Goal: Task Accomplishment & Management: Manage account settings

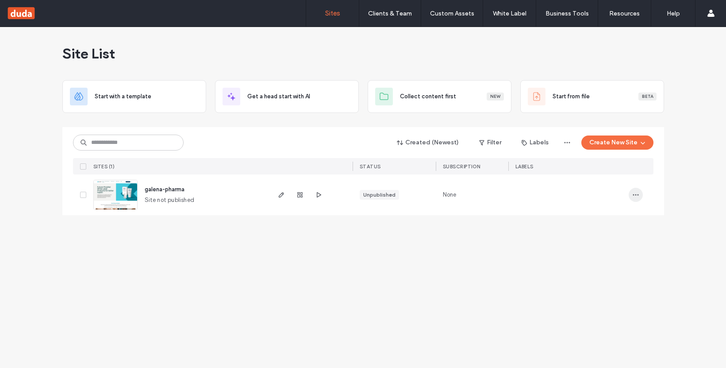
click at [637, 194] on icon "button" at bounding box center [636, 194] width 7 height 7
click at [280, 193] on icon "button" at bounding box center [281, 194] width 7 height 7
click at [300, 195] on icon "button" at bounding box center [300, 194] width 7 height 7
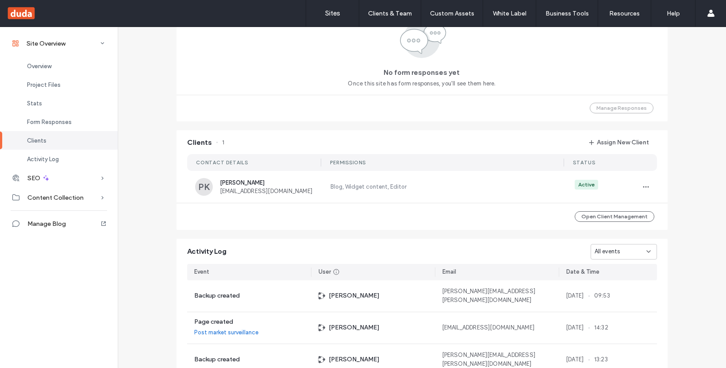
scroll to position [621, 0]
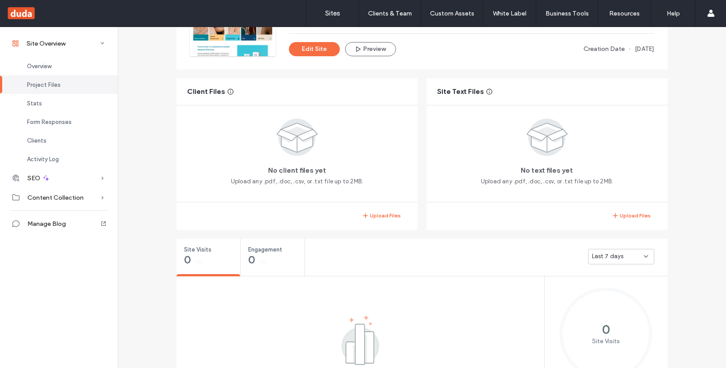
scroll to position [111, 0]
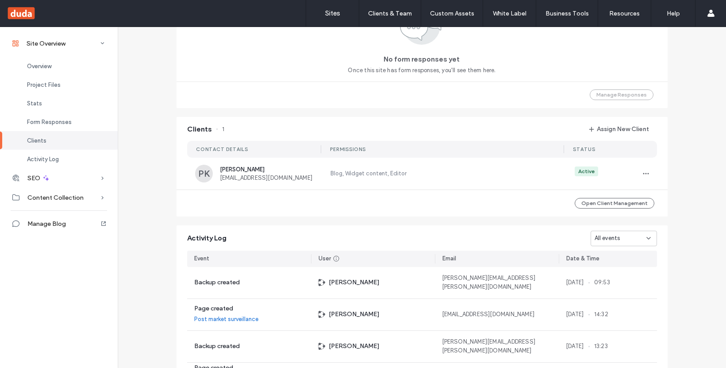
scroll to position [643, 0]
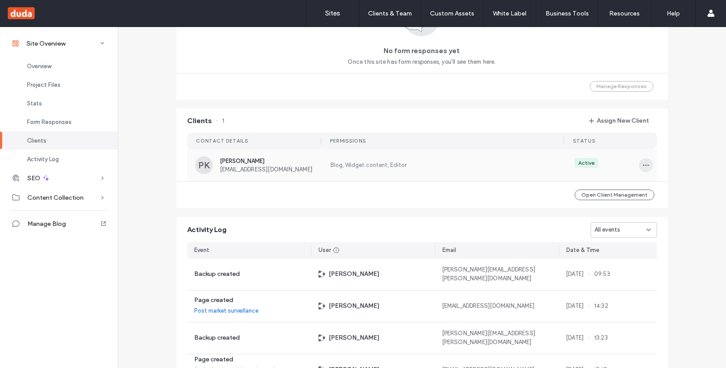
click at [643, 166] on icon "button" at bounding box center [646, 165] width 7 height 7
click at [678, 206] on span "Manage Access" at bounding box center [675, 205] width 43 height 9
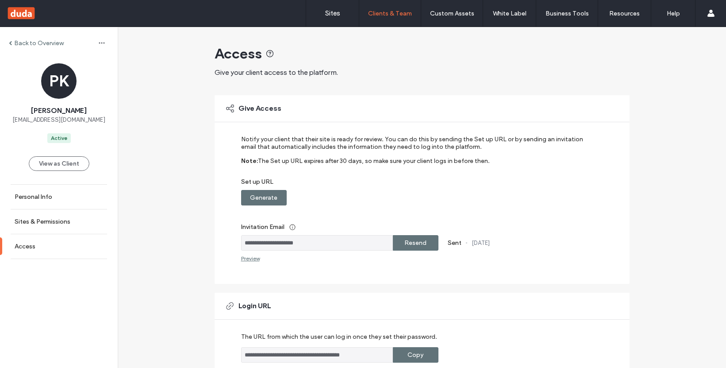
click at [38, 42] on label "Back to Overview" at bounding box center [39, 43] width 50 height 8
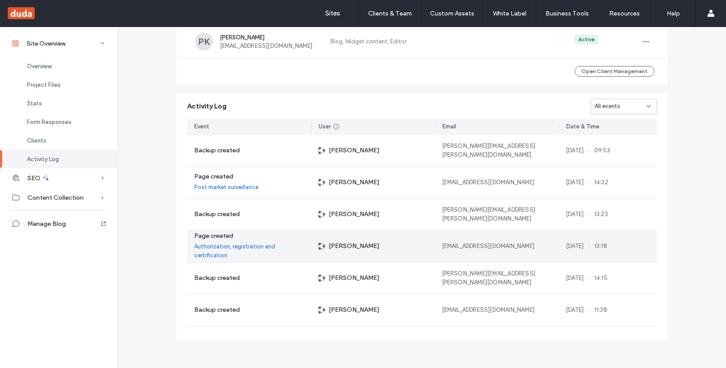
scroll to position [153, 0]
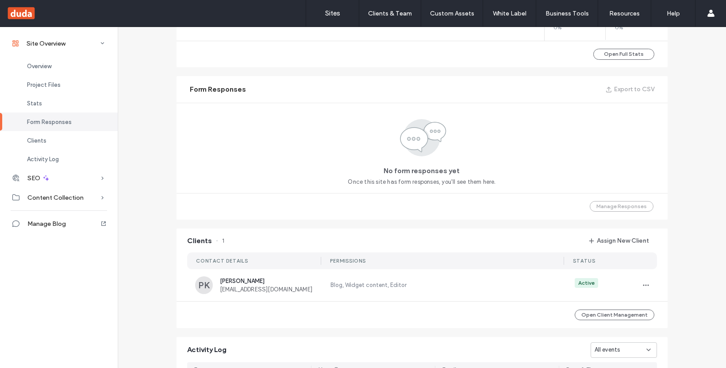
scroll to position [535, 0]
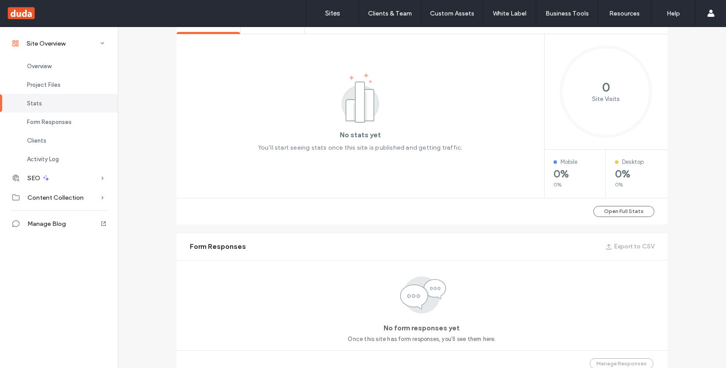
scroll to position [244, 0]
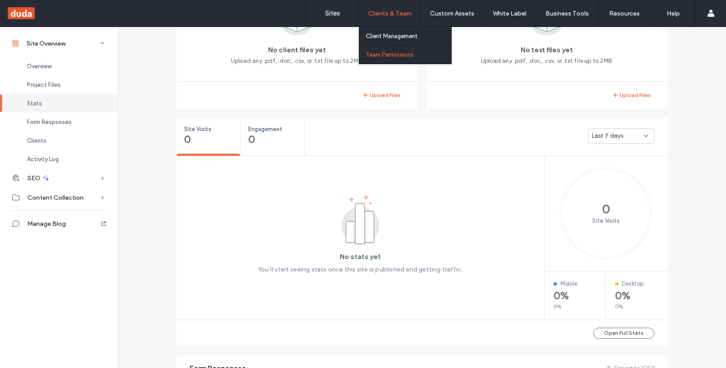
click at [386, 51] on label "Team Permissions" at bounding box center [390, 54] width 48 height 7
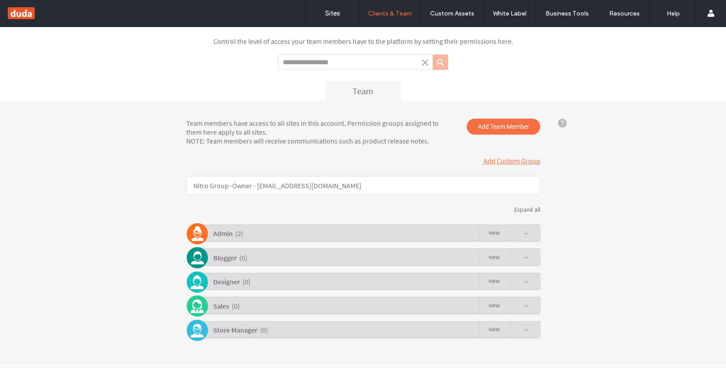
scroll to position [39, 0]
click at [527, 234] on div "Admin ( 2 ) view" at bounding box center [366, 233] width 350 height 17
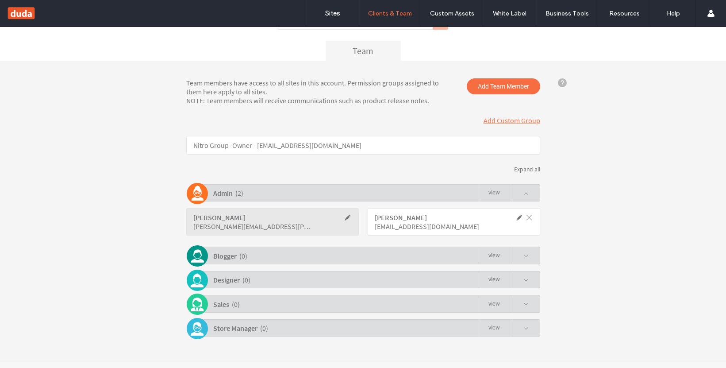
scroll to position [81, 0]
click at [503, 86] on span "Add Team Member" at bounding box center [503, 85] width 73 height 16
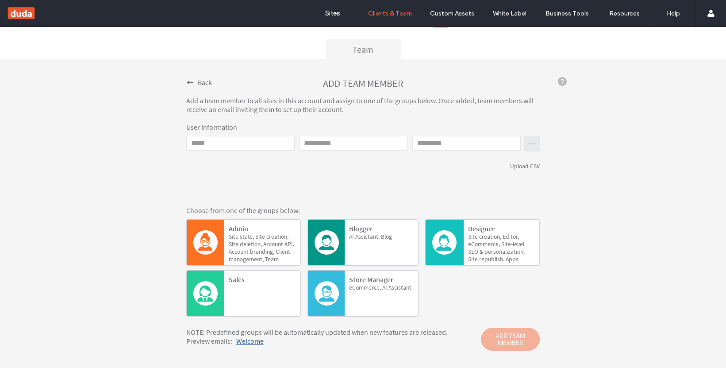
scroll to position [100, 0]
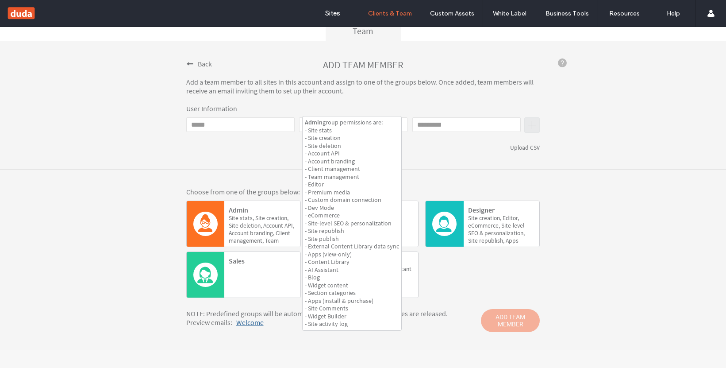
click at [262, 222] on span "creation," at bounding box center [251, 226] width 22 height 8
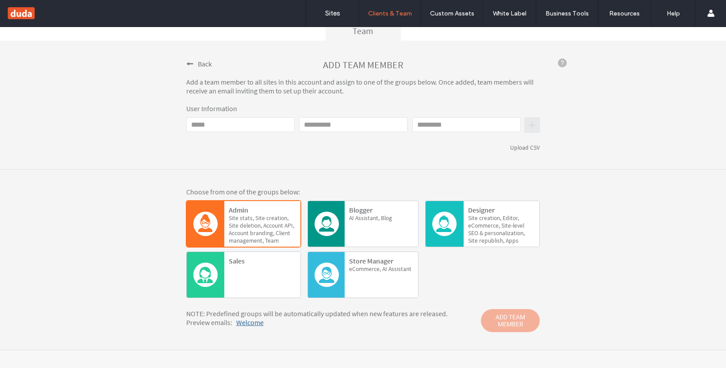
click at [510, 323] on span "ADD TEAM MEMBER" at bounding box center [510, 320] width 59 height 23
click div "Choose from one of the groups below: Admin Site stats, Site creation, Site dele…"
click at [189, 62] on span at bounding box center [189, 63] width 7 height 7
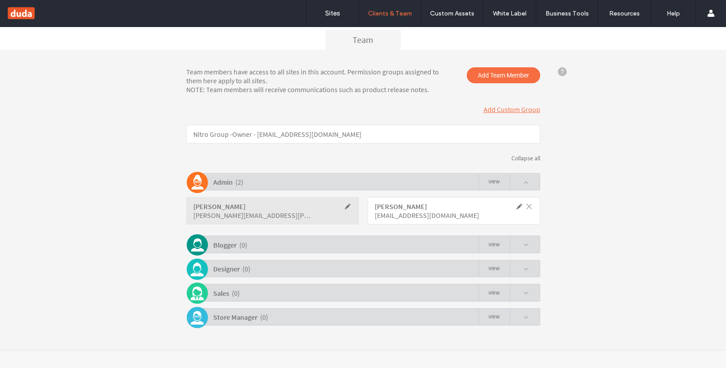
scroll to position [90, 0]
click div "Team members have access to all sites in this account. Permission groups assign…"
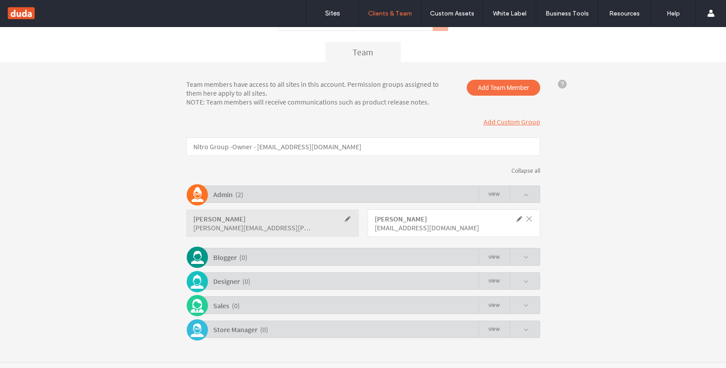
scroll to position [77, 0]
click at [514, 89] on span "Add Team Member" at bounding box center [503, 88] width 73 height 16
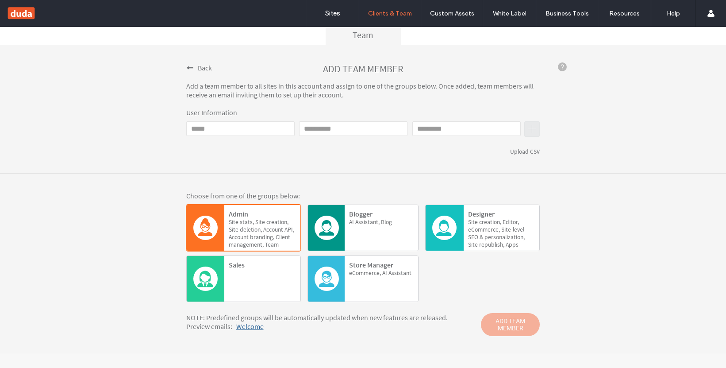
scroll to position [100, 0]
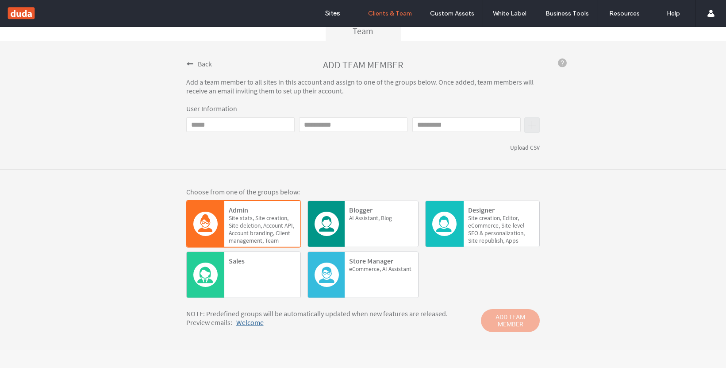
click at [285, 222] on span "deletion," at bounding box center [290, 226] width 10 height 8
click input "Email"
type input "*"
type input "**********"
type input "*****"
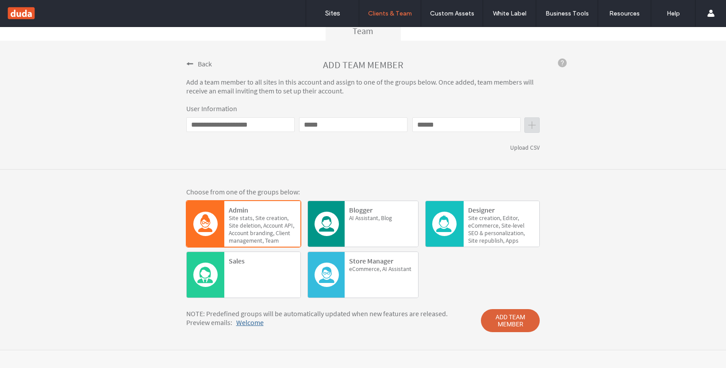
type input "******"
click at [505, 318] on span "ADD TEAM MEMBER" at bounding box center [510, 320] width 59 height 23
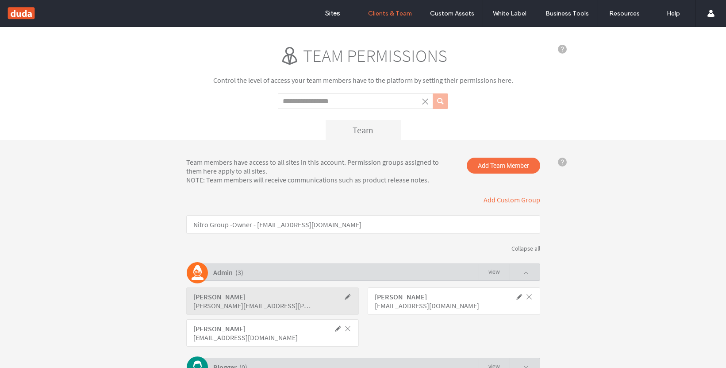
scroll to position [111, 0]
